Goal: Information Seeking & Learning: Understand process/instructions

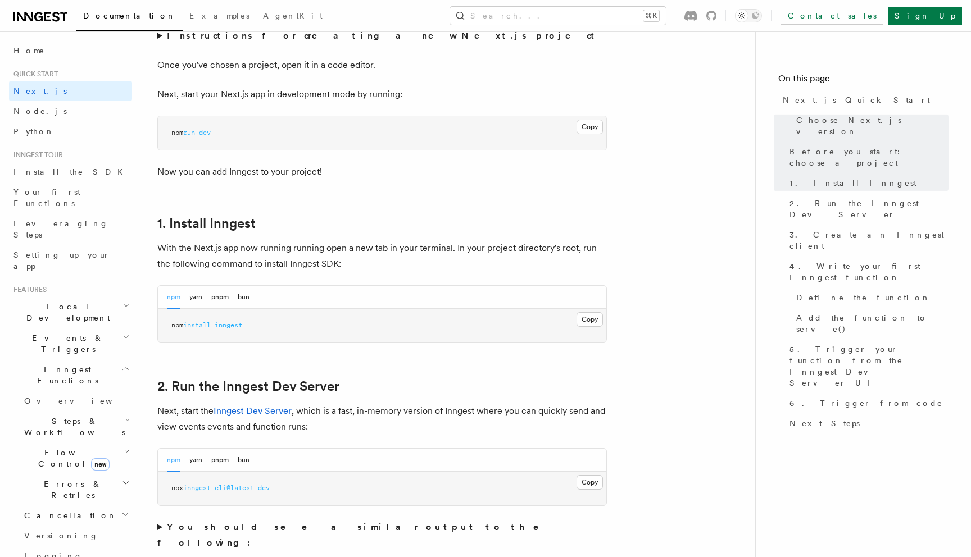
scroll to position [545, 0]
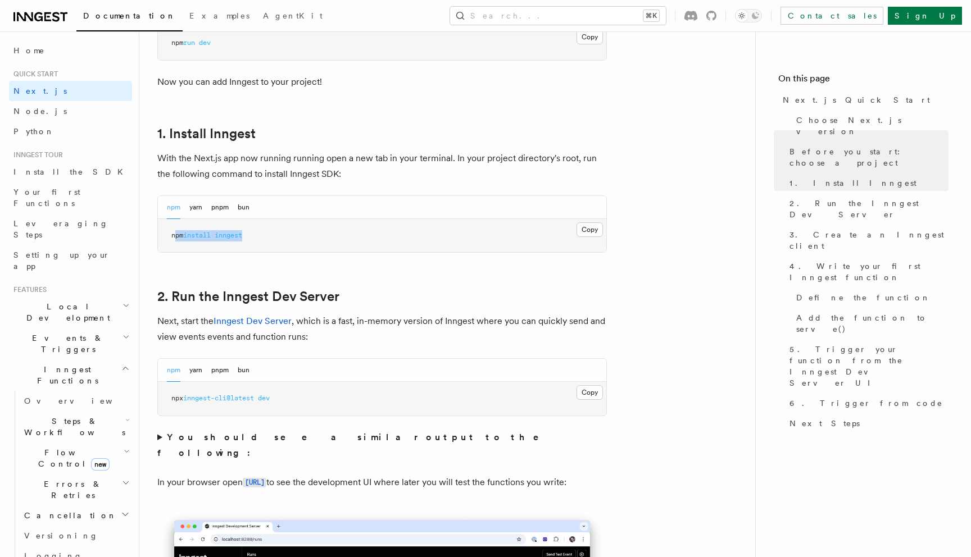
drag, startPoint x: 256, startPoint y: 235, endPoint x: 175, endPoint y: 235, distance: 80.9
click at [175, 235] on pre "npm install inngest" at bounding box center [382, 236] width 448 height 34
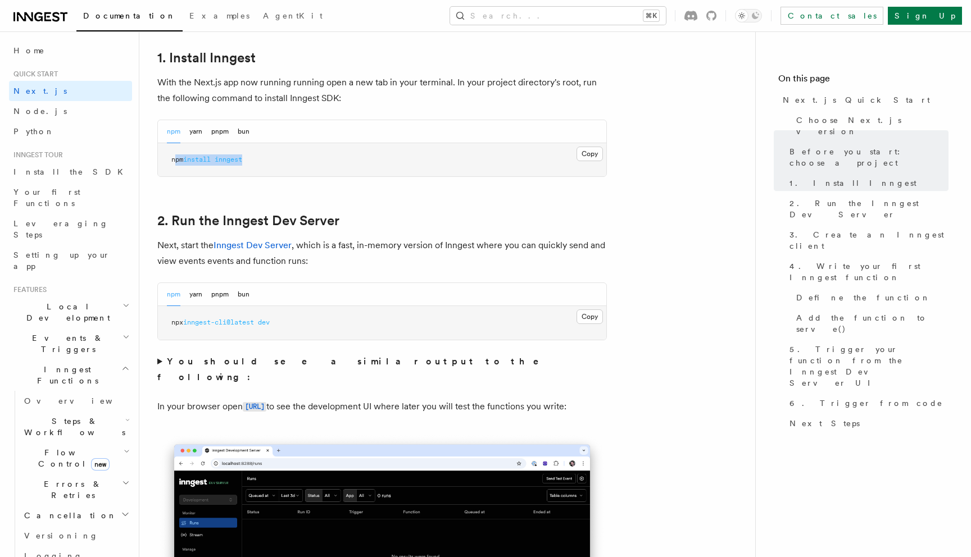
scroll to position [688, 0]
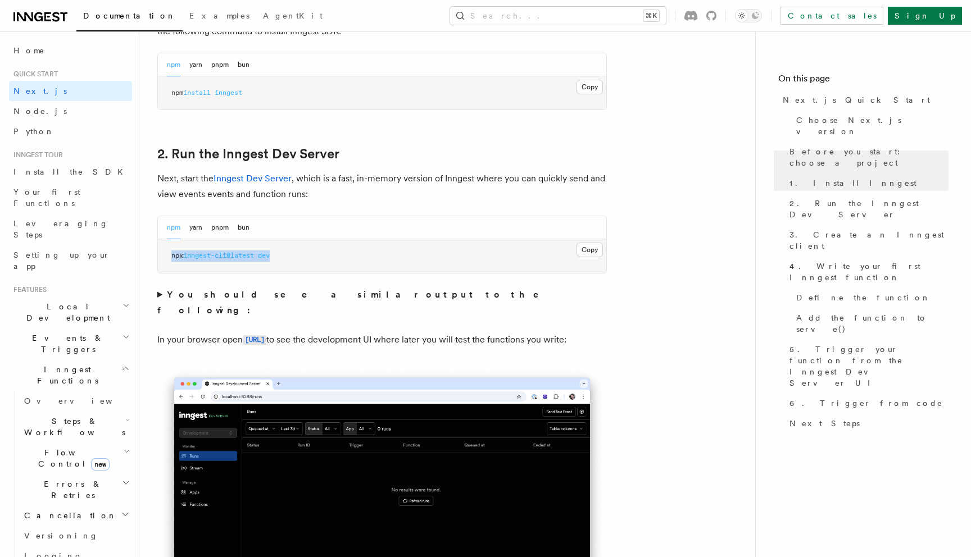
drag, startPoint x: 297, startPoint y: 258, endPoint x: 163, endPoint y: 255, distance: 133.8
click at [163, 255] on pre "npx inngest-cli@latest dev" at bounding box center [382, 256] width 448 height 34
click at [401, 332] on p "In your browser open http://localhost:8288 to see the development UI where late…" at bounding box center [381, 340] width 449 height 16
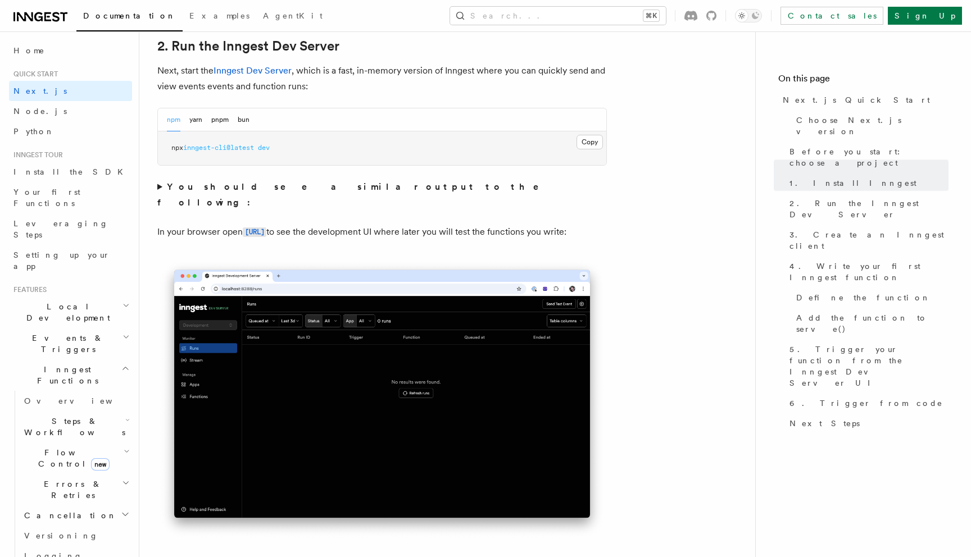
scroll to position [798, 0]
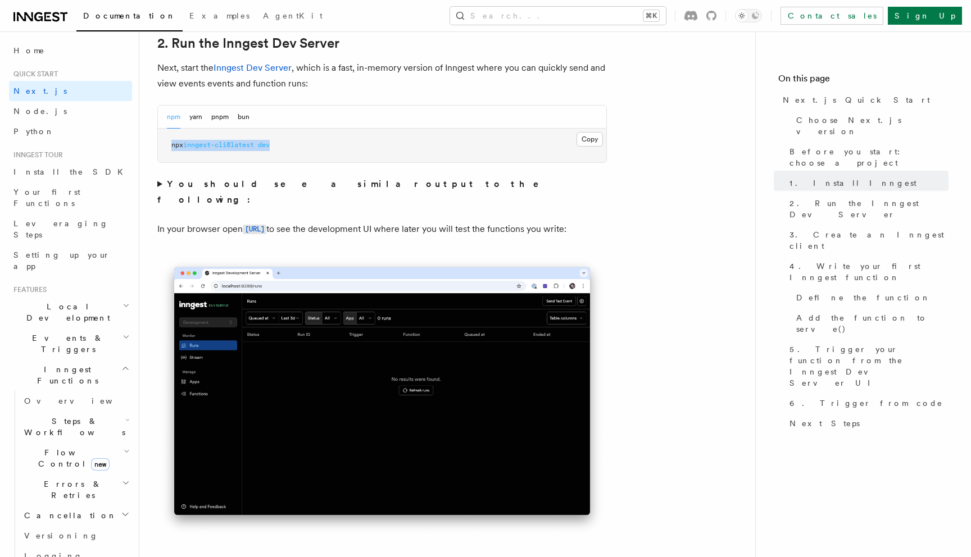
drag, startPoint x: 280, startPoint y: 144, endPoint x: 165, endPoint y: 144, distance: 115.7
click at [165, 144] on pre "npx inngest-cli@latest dev" at bounding box center [382, 146] width 448 height 34
copy span "npx inngest-cli@latest dev"
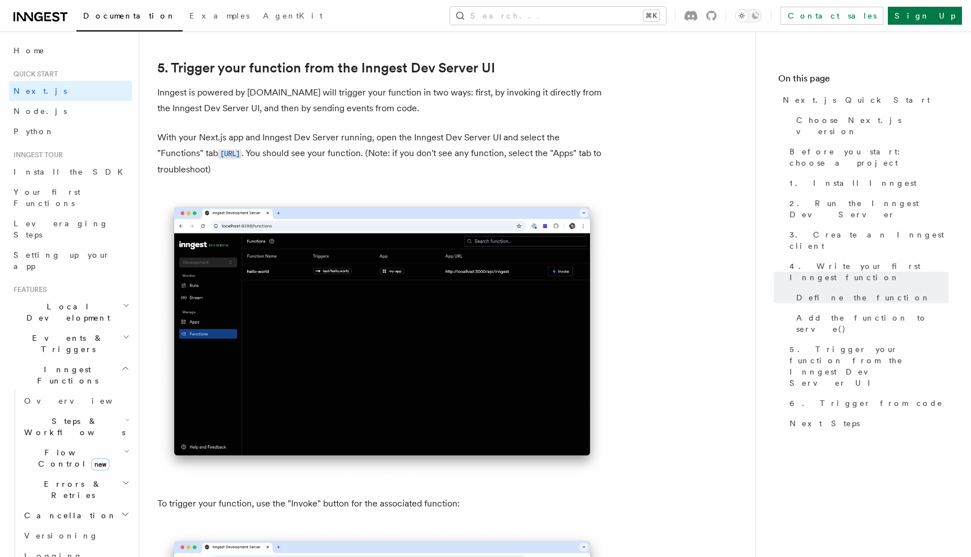
scroll to position [2578, 0]
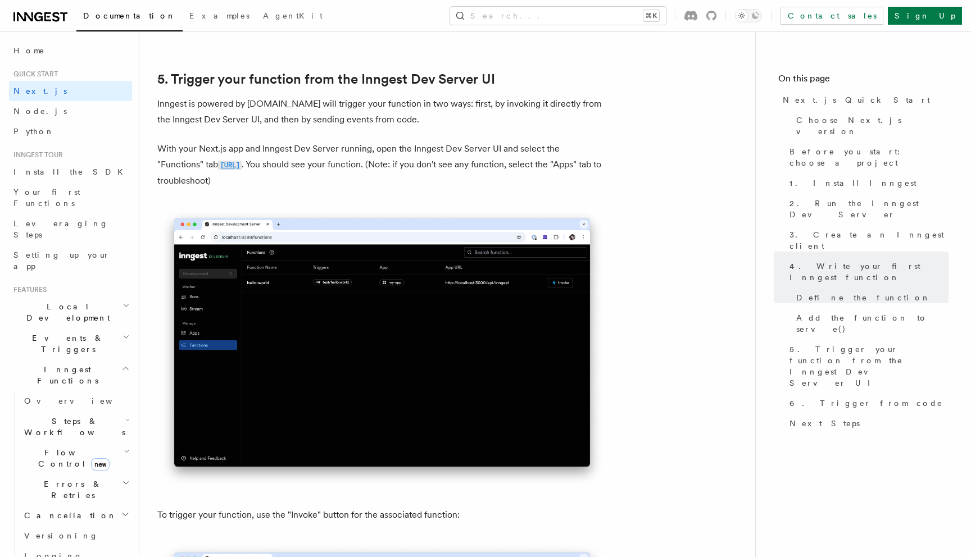
click at [242, 170] on code "http://localhost:8288/functions" at bounding box center [230, 166] width 24 height 10
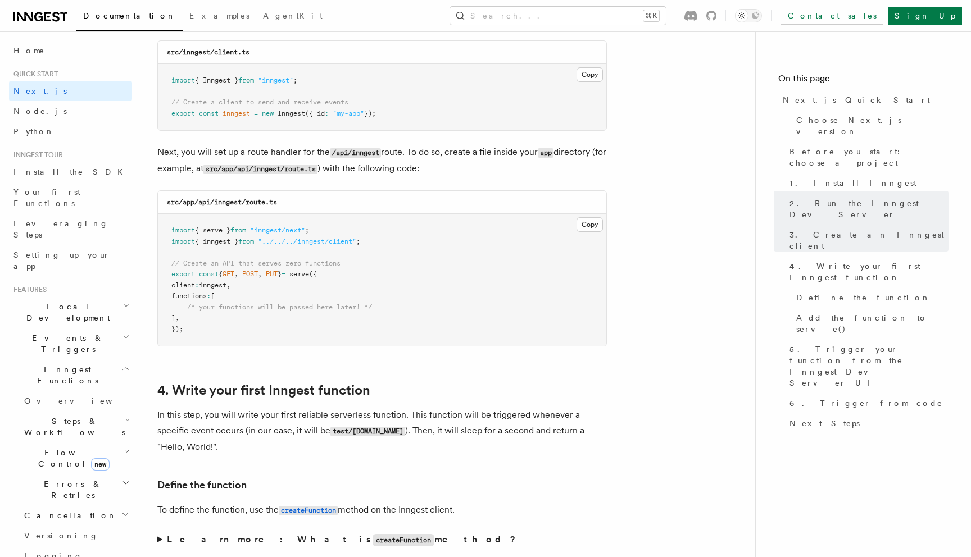
scroll to position [1488, 0]
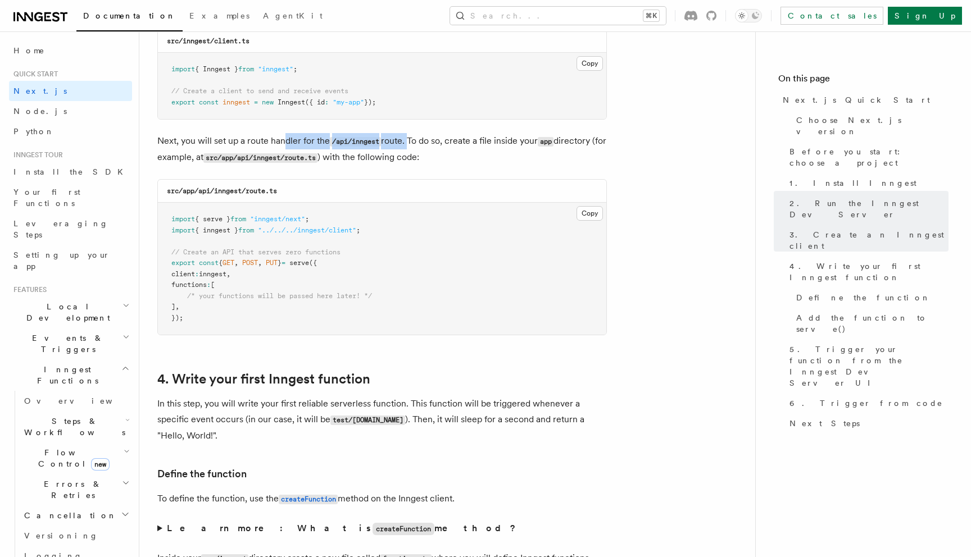
drag, startPoint x: 285, startPoint y: 140, endPoint x: 407, endPoint y: 143, distance: 121.9
click at [407, 143] on p "Next, you will set up a route handler for the /api/inngest route. To do so, cre…" at bounding box center [381, 149] width 449 height 33
click at [472, 141] on p "Next, you will set up a route handler for the /api/inngest route. To do so, cre…" at bounding box center [381, 149] width 449 height 33
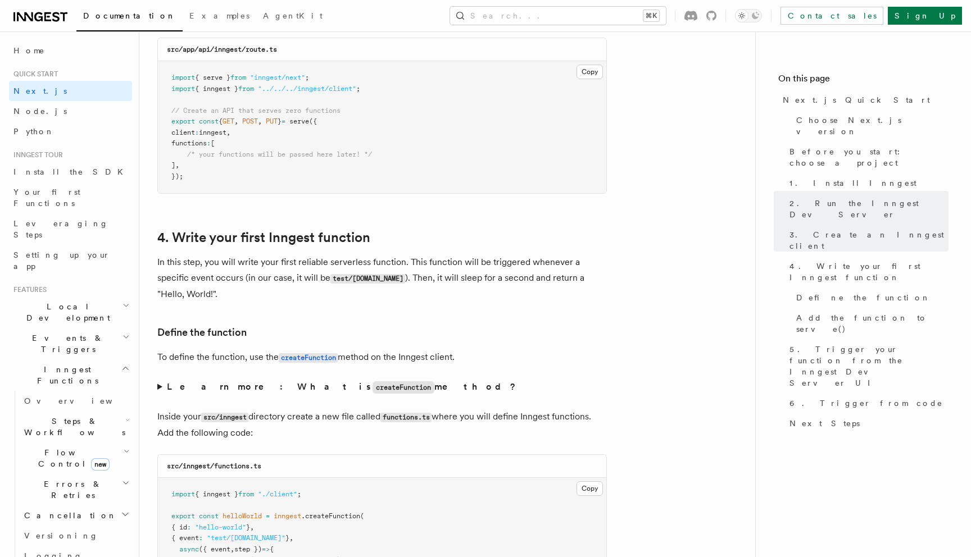
scroll to position [1749, 0]
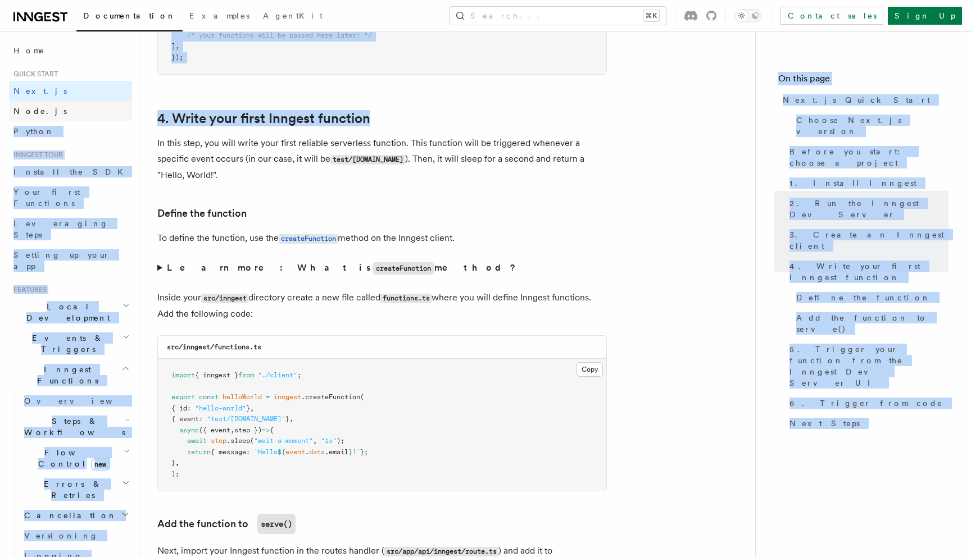
drag, startPoint x: 381, startPoint y: 126, endPoint x: 128, endPoint y: 120, distance: 253.4
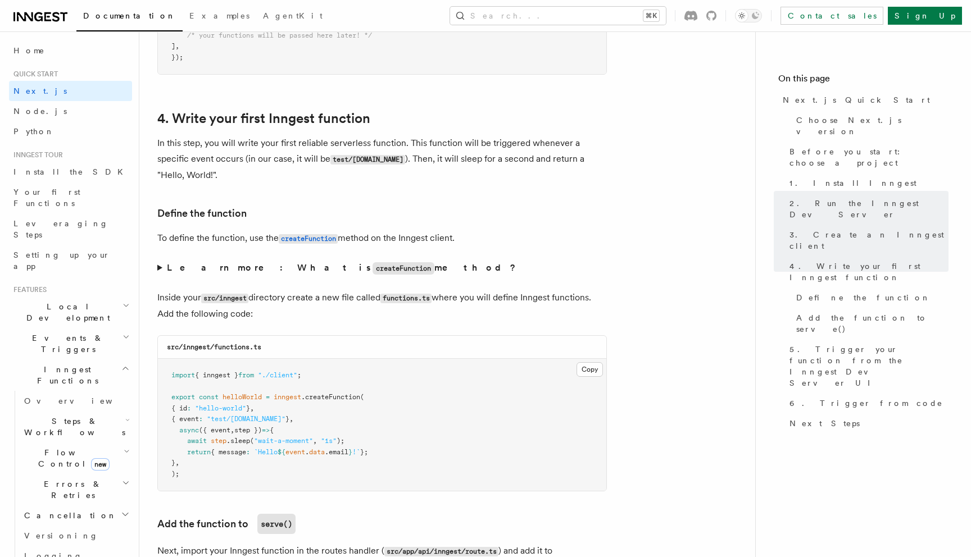
click at [337, 273] on strong "Learn more: What is createFunction method?" at bounding box center [342, 267] width 351 height 11
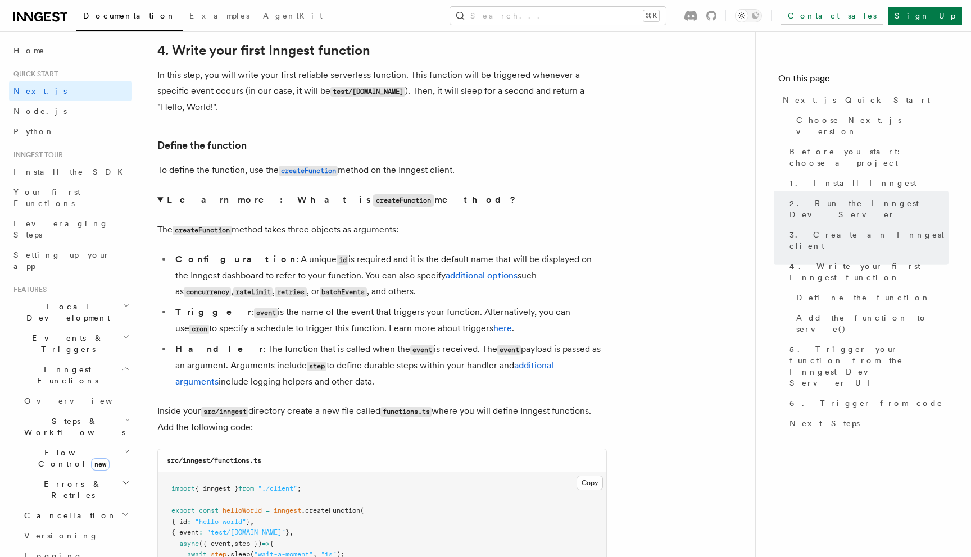
scroll to position [1839, 0]
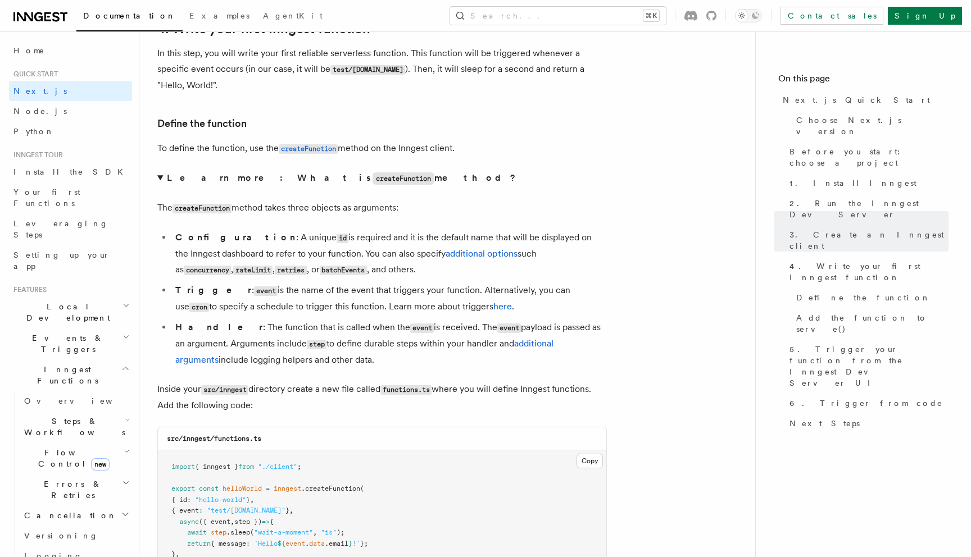
click at [233, 183] on strong "Learn more: What is createFunction method?" at bounding box center [342, 177] width 351 height 11
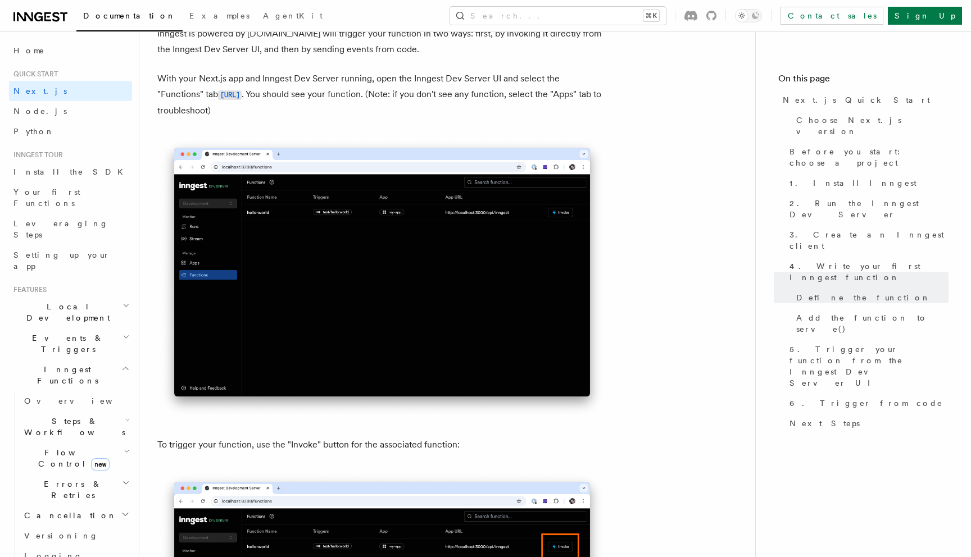
scroll to position [2647, 0]
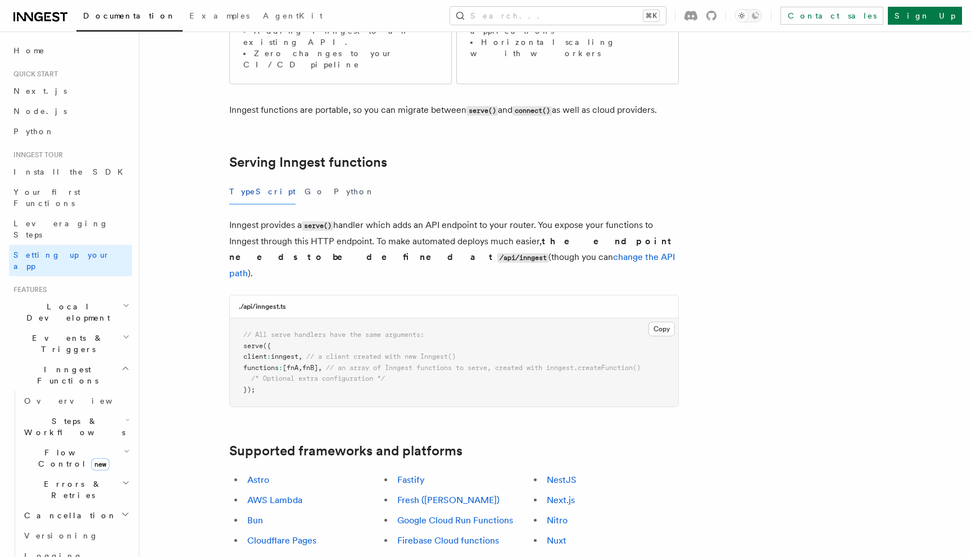
scroll to position [301, 0]
drag, startPoint x: 276, startPoint y: 272, endPoint x: 238, endPoint y: 272, distance: 37.6
click at [238, 317] on pre "// All serve handlers have the same arguments: serve ({ client : inngest , // a…" at bounding box center [454, 361] width 448 height 88
copy span "serve ({"
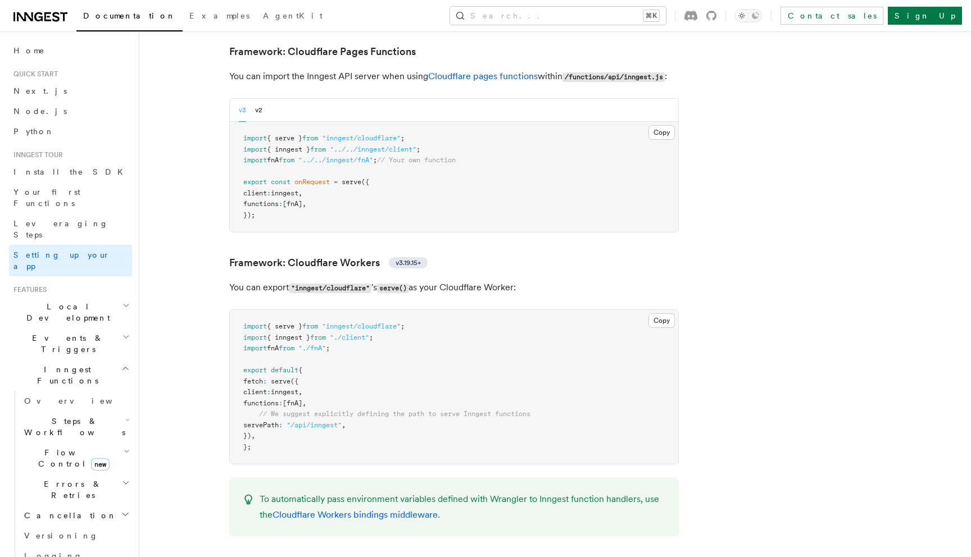
scroll to position [1783, 0]
